Goal: Book appointment/travel/reservation

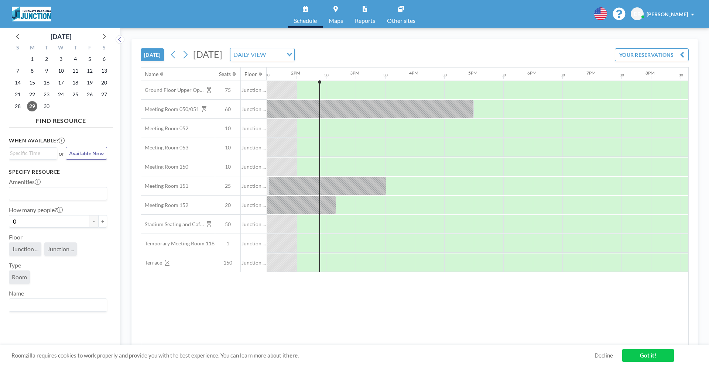
scroll to position [0, 797]
click at [186, 59] on icon at bounding box center [185, 54] width 7 height 11
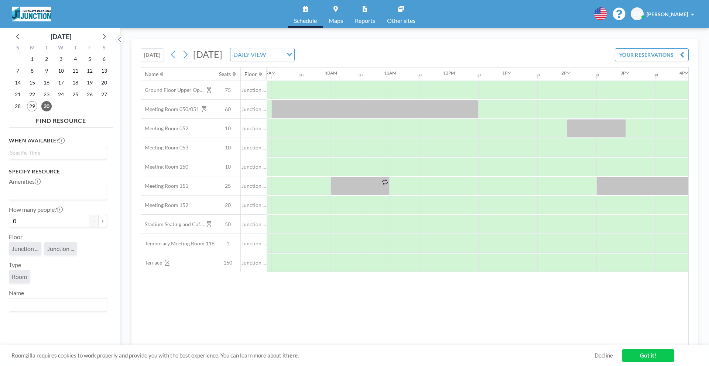
scroll to position [0, 526]
click at [296, 101] on div at bounding box center [375, 109] width 207 height 18
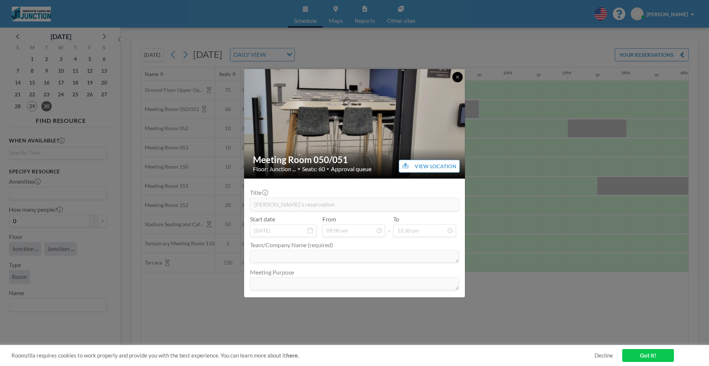
click at [459, 76] on icon at bounding box center [457, 77] width 4 height 4
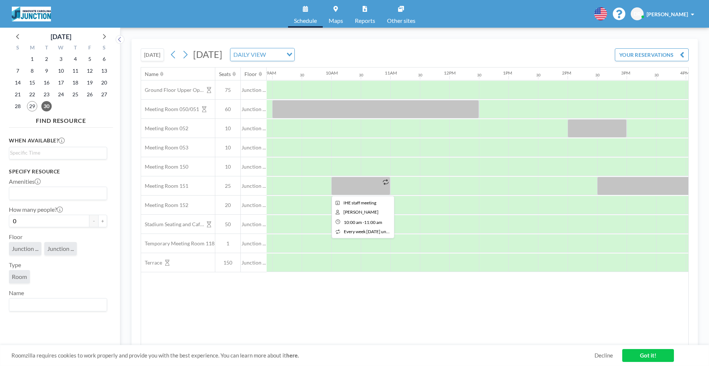
click at [359, 185] on div at bounding box center [360, 186] width 59 height 18
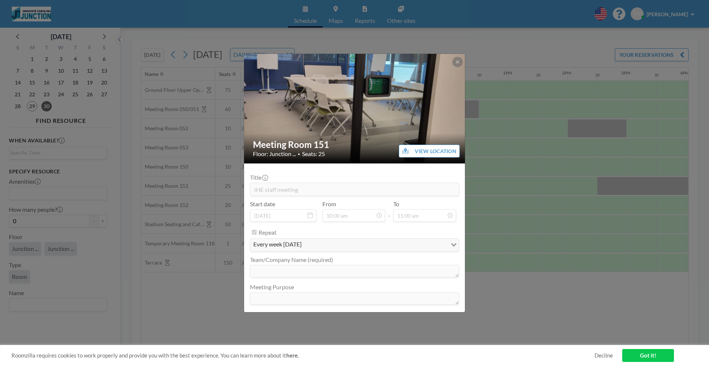
click at [584, 157] on div "Meeting Room 151 Floor: Junction ... • Seats: 25 VIEW LOCATION Title IHE staff …" at bounding box center [354, 183] width 709 height 366
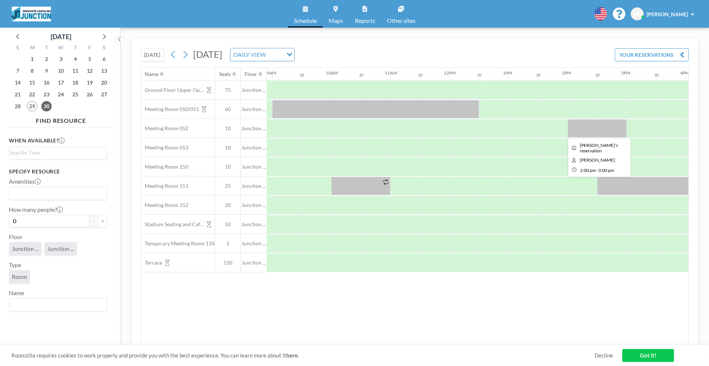
click at [580, 131] on div at bounding box center [596, 128] width 59 height 18
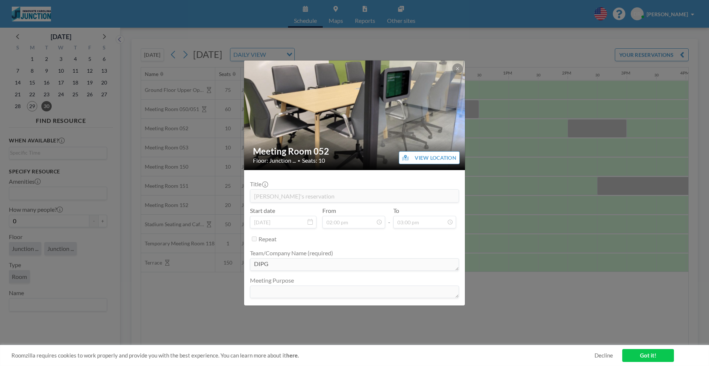
click at [516, 210] on div "Meeting Room 052 Floor: Junction ... • Seats: 10 VIEW LOCATION Title Liz's rese…" at bounding box center [354, 183] width 709 height 366
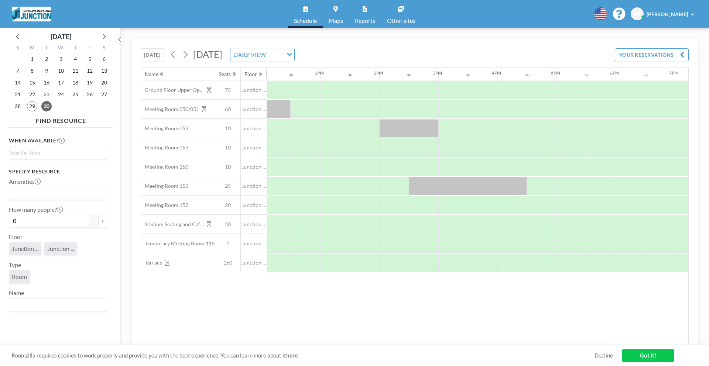
scroll to position [0, 702]
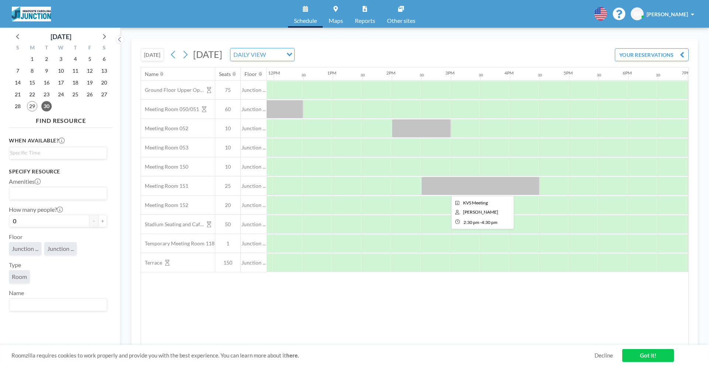
click at [485, 186] on div at bounding box center [480, 186] width 118 height 18
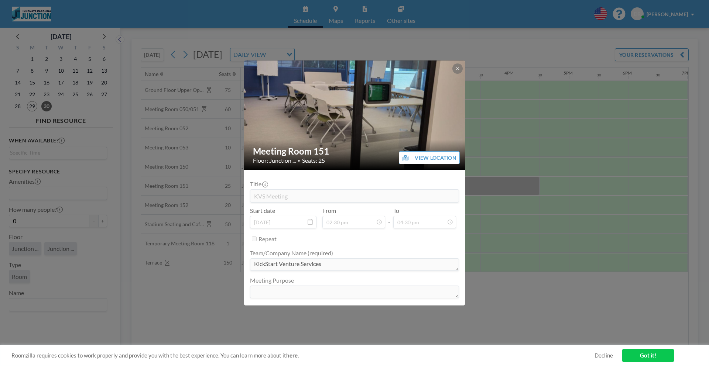
click at [502, 221] on div "Meeting Room 151 Floor: Junction ... • Seats: 25 VIEW LOCATION Title KVS Meetin…" at bounding box center [354, 183] width 709 height 366
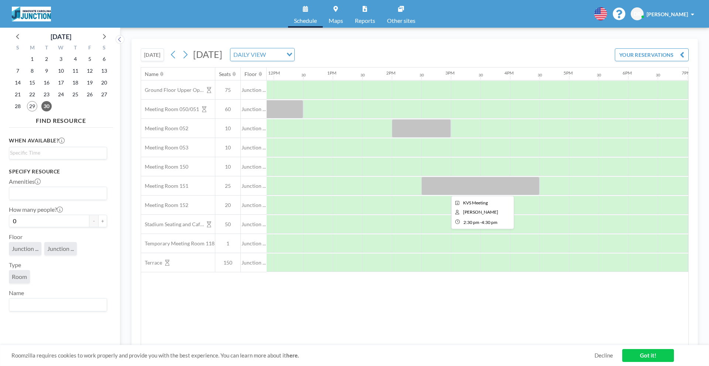
click at [485, 184] on div at bounding box center [480, 186] width 118 height 18
